Goal: Task Accomplishment & Management: Complete application form

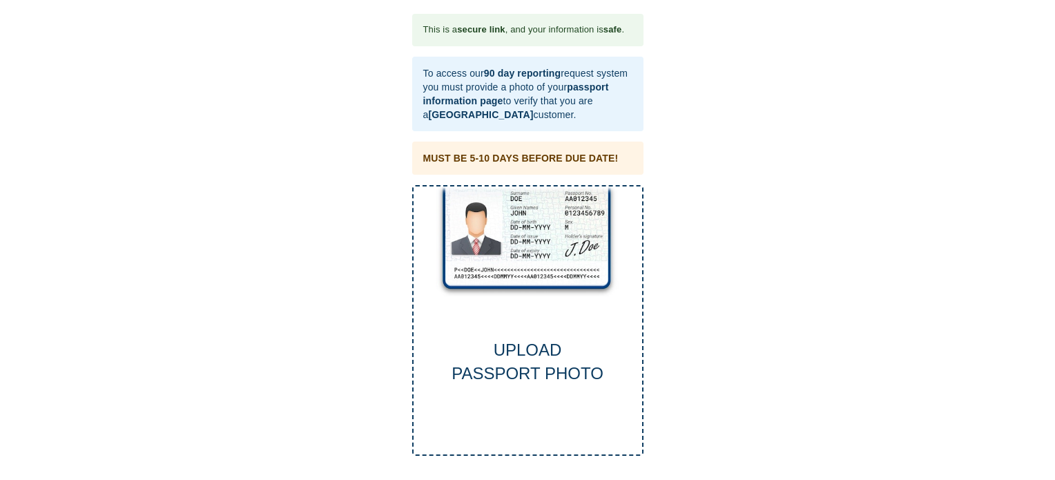
click at [547, 284] on div "UPLOAD PASSPORT PHOTO" at bounding box center [527, 320] width 231 height 271
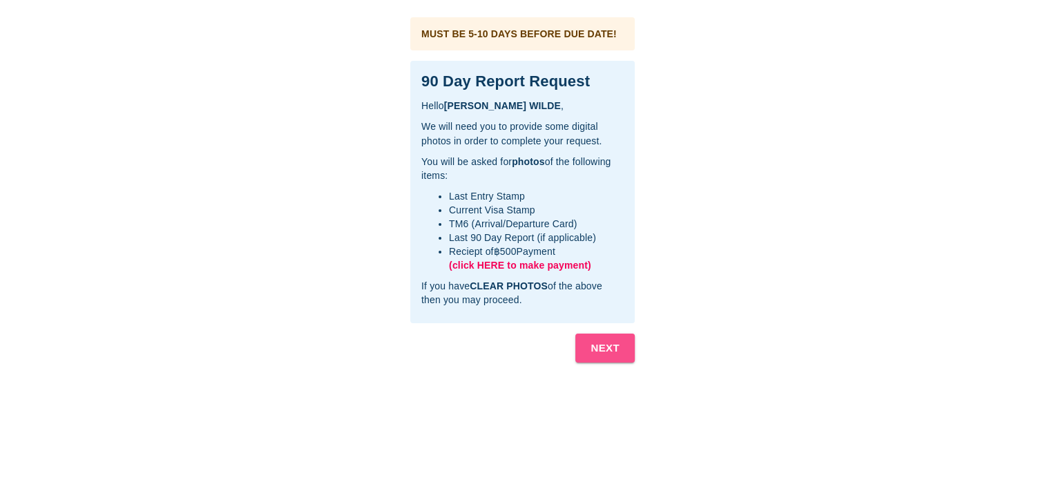
click at [600, 352] on b "NEXT" at bounding box center [604, 348] width 29 height 18
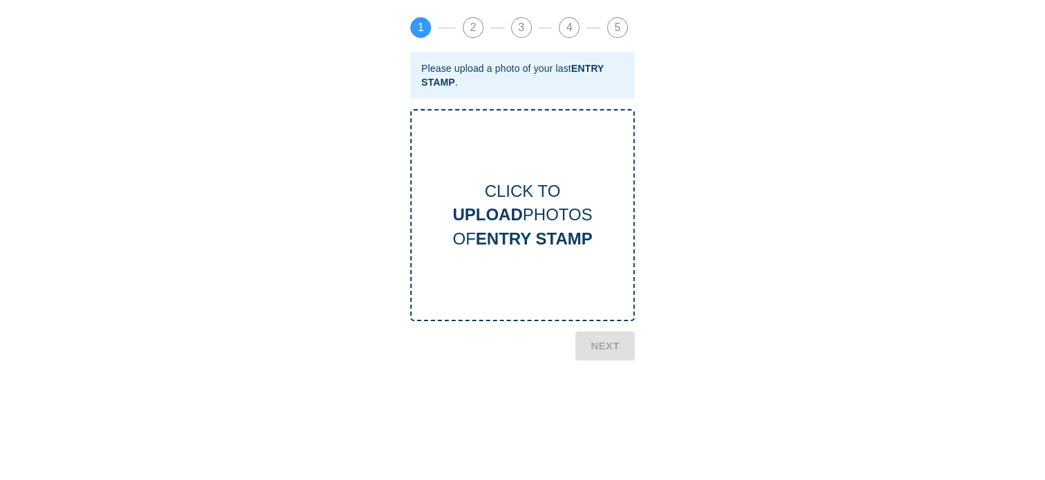
click at [534, 229] on b "ENTRY STAMP" at bounding box center [534, 238] width 117 height 19
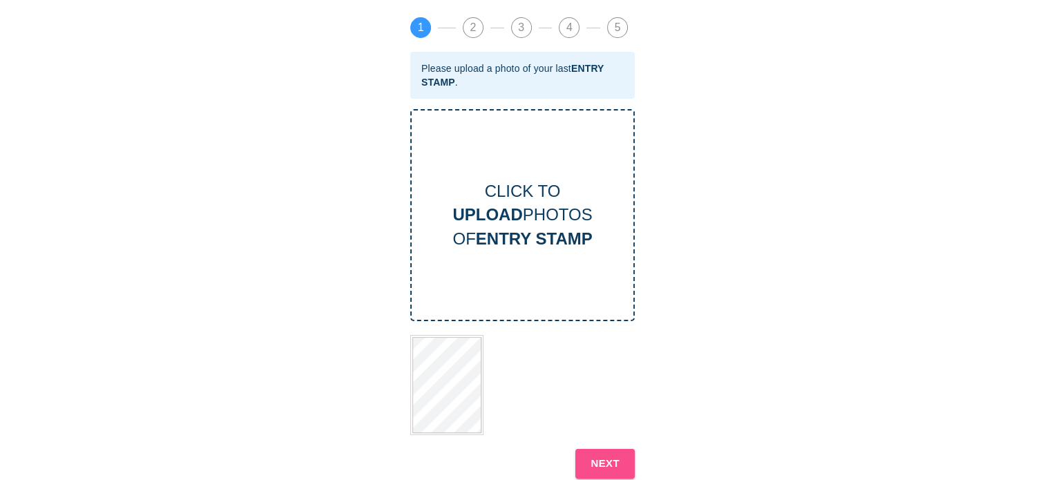
click at [599, 459] on b "NEXT" at bounding box center [604, 463] width 29 height 18
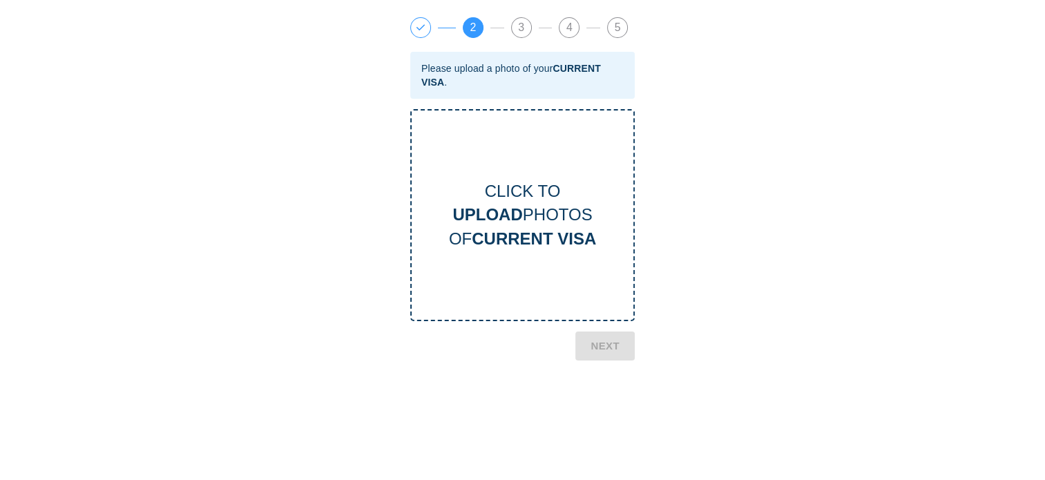
click at [532, 221] on div "CLICK TO UPLOAD PHOTOS OF CURRENT VISA" at bounding box center [523, 215] width 222 height 71
